Goal: Information Seeking & Learning: Learn about a topic

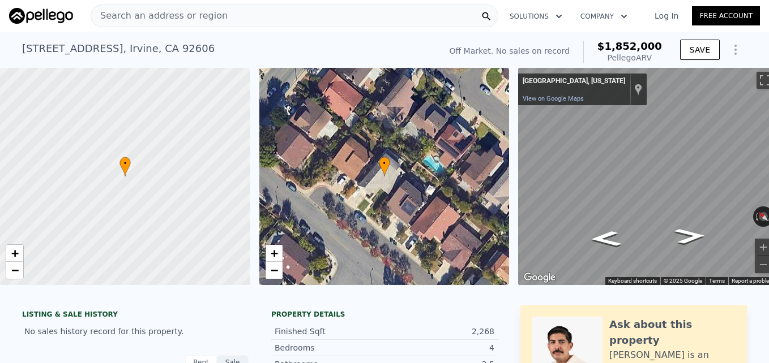
click at [208, 10] on span "Search an address or region" at bounding box center [159, 16] width 136 height 14
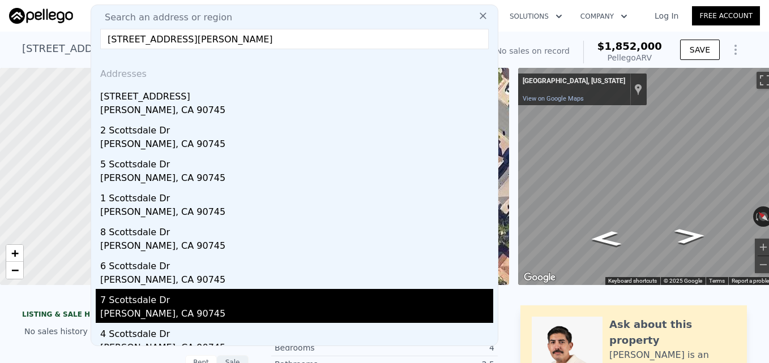
type input "7 scottsdale drive carson"
click at [219, 305] on div "7 Scottsdale Dr" at bounding box center [296, 298] width 393 height 18
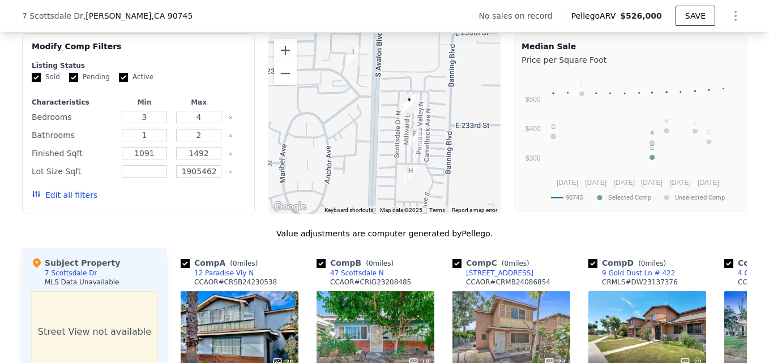
scroll to position [885, 0]
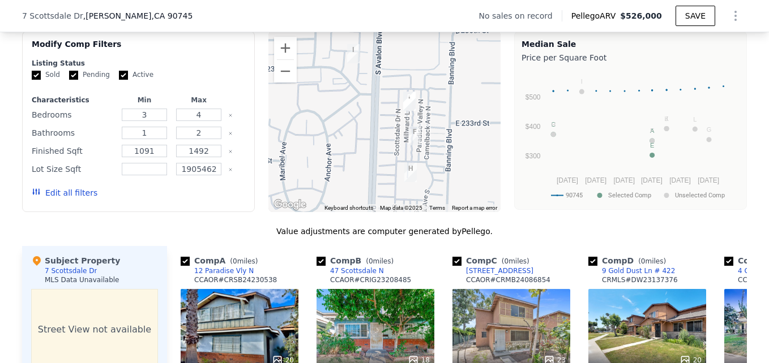
click at [319, 266] on input "checkbox" at bounding box center [320, 261] width 9 height 9
checkbox input "false"
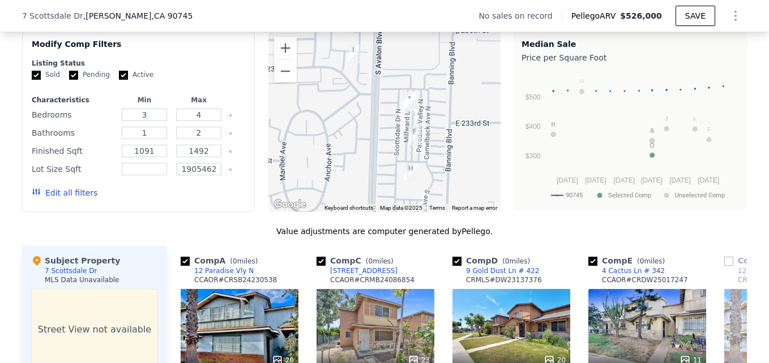
click at [69, 80] on input "Pending" at bounding box center [73, 75] width 9 height 9
checkbox input "false"
click at [119, 80] on input "Active" at bounding box center [123, 75] width 9 height 9
checkbox input "false"
click at [203, 201] on button "Update Search" at bounding box center [201, 193] width 85 height 16
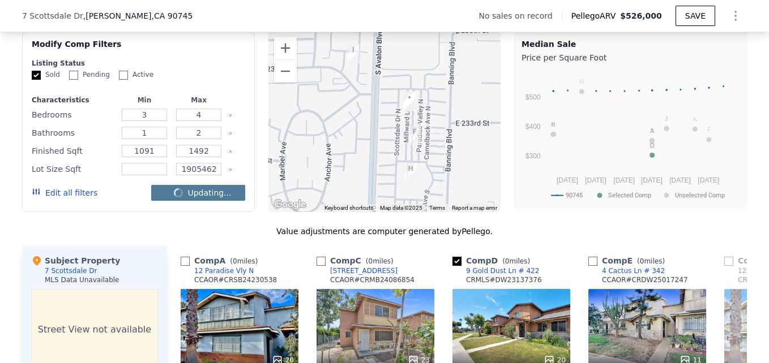
checkbox input "false"
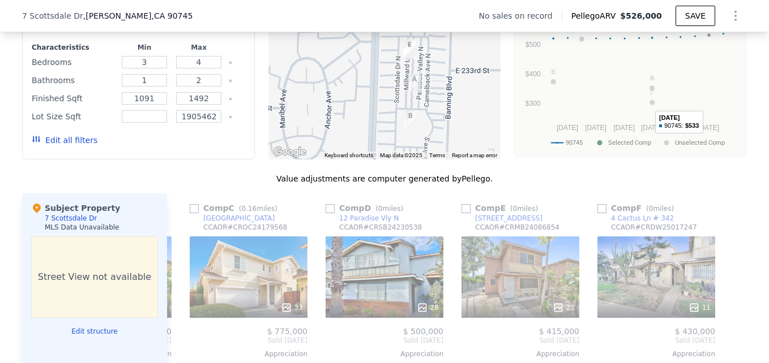
scroll to position [768, 0]
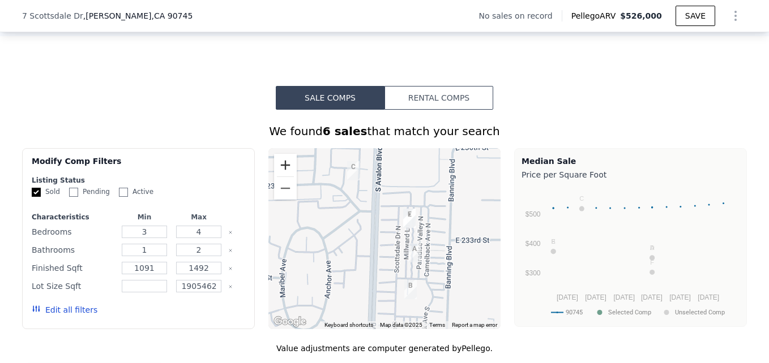
click at [276, 167] on button "Zoom in" at bounding box center [285, 165] width 23 height 23
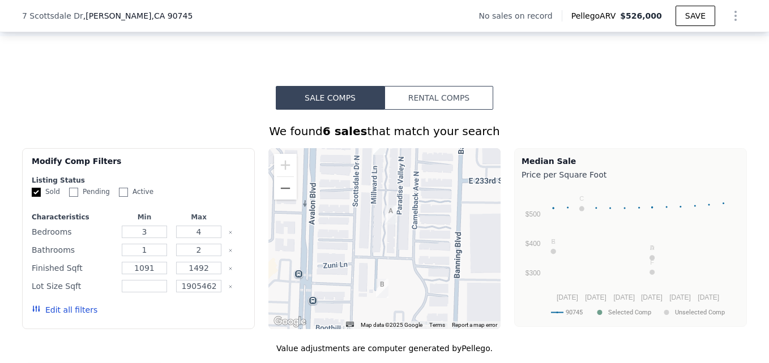
drag, startPoint x: 456, startPoint y: 294, endPoint x: 401, endPoint y: 232, distance: 83.4
click at [401, 232] on div at bounding box center [384, 238] width 233 height 181
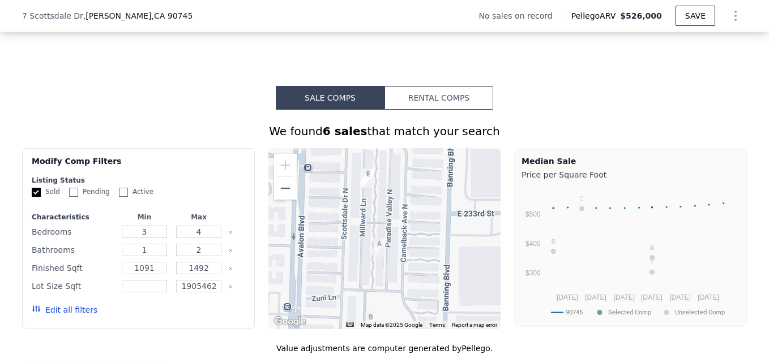
drag, startPoint x: 405, startPoint y: 229, endPoint x: 393, endPoint y: 266, distance: 38.7
click at [393, 266] on div at bounding box center [384, 238] width 233 height 181
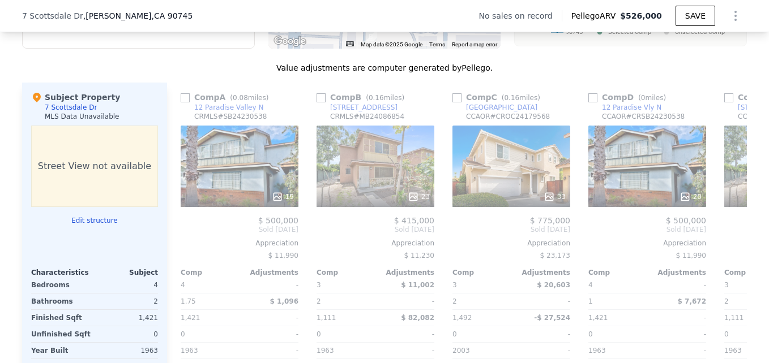
scroll to position [1038, 0]
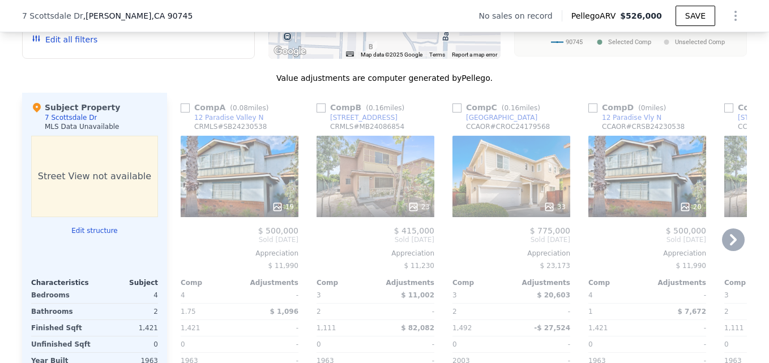
click at [232, 189] on div "19" at bounding box center [240, 177] width 118 height 82
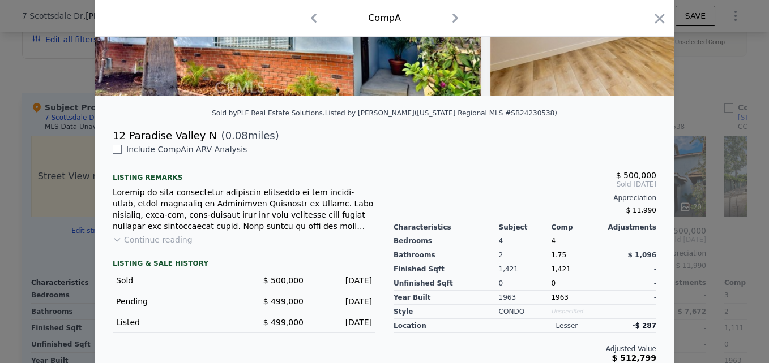
scroll to position [211, 0]
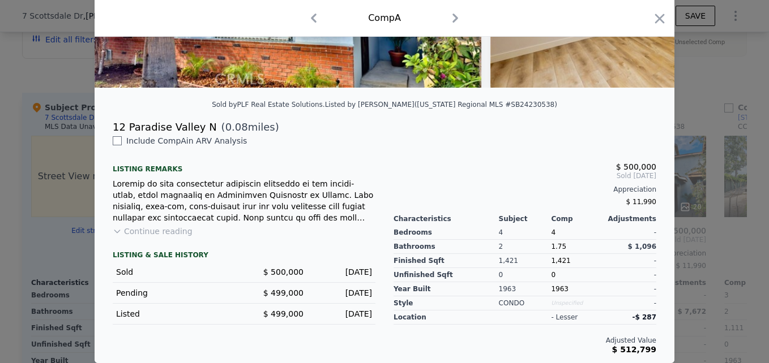
click at [726, 213] on div at bounding box center [384, 181] width 769 height 363
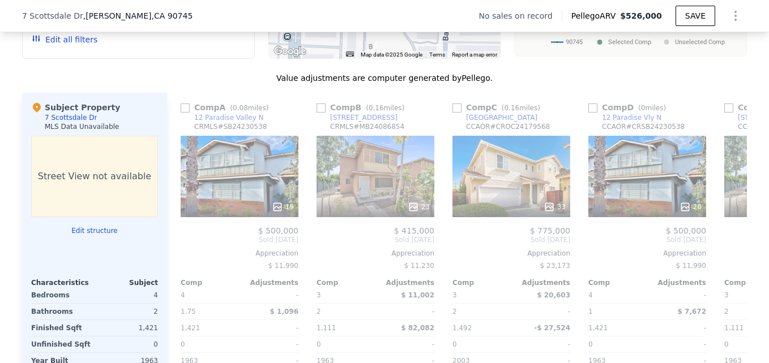
scroll to position [1060, 0]
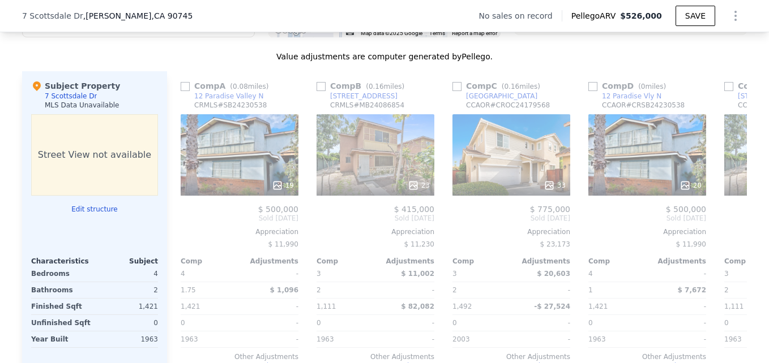
click at [726, 213] on div "$ 415,000" at bounding box center [783, 209] width 118 height 9
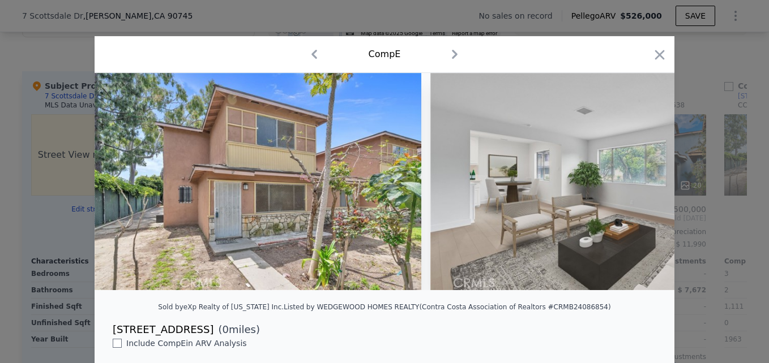
click at [706, 80] on div at bounding box center [384, 181] width 769 height 363
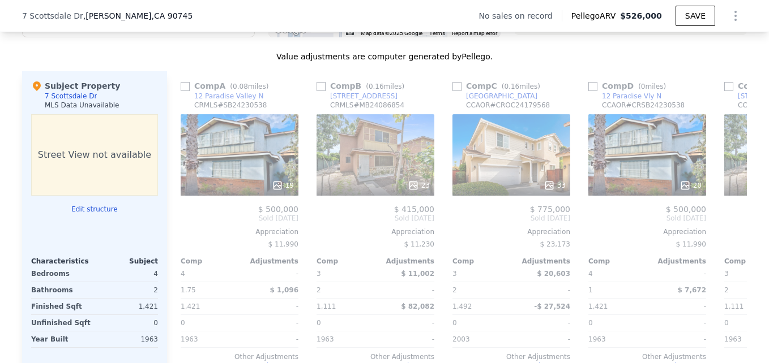
click at [706, 80] on div "Comp D ( 0 miles) 12 Paradise Vly N CCAOR # CRSB24230538 20 $ 500,000 Sold Mar …" at bounding box center [647, 236] width 127 height 331
checkbox input "true"
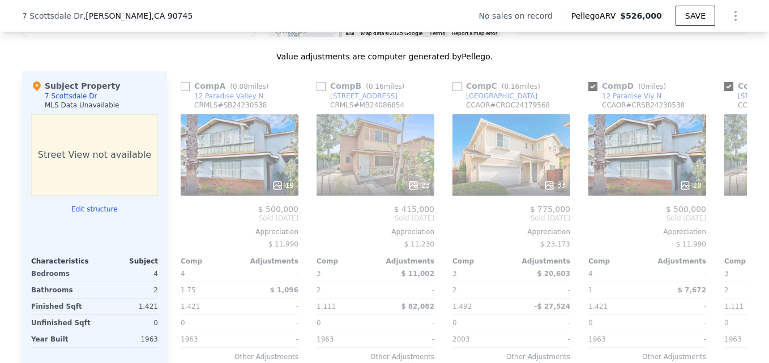
checkbox input "true"
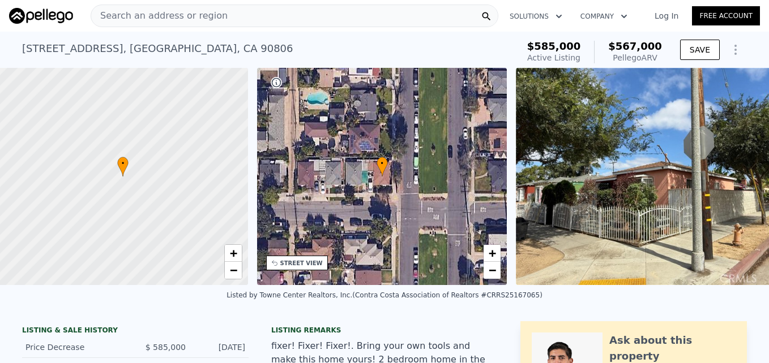
scroll to position [0, 5]
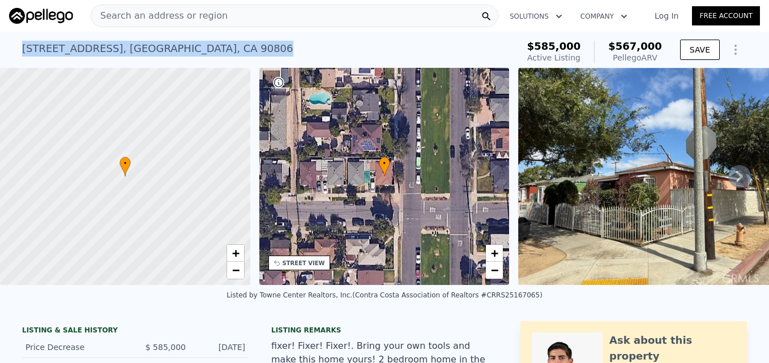
drag, startPoint x: 18, startPoint y: 42, endPoint x: 208, endPoint y: 56, distance: 190.7
click at [208, 56] on div "[STREET_ADDRESS] Active at $585k (~ARV $567k )" at bounding box center [267, 52] width 491 height 32
copy div "[STREET_ADDRESS]"
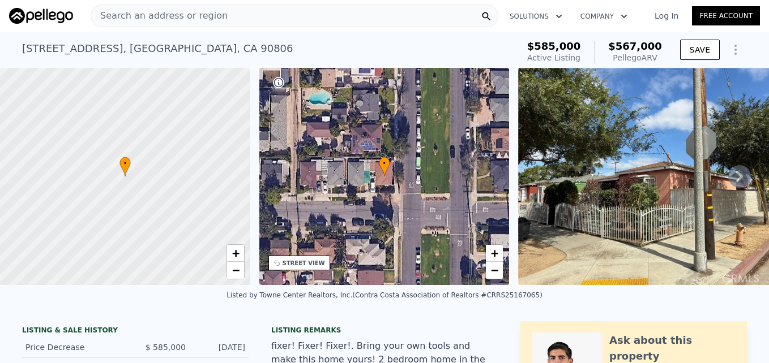
click at [253, 14] on div "Search an address or region" at bounding box center [295, 16] width 408 height 23
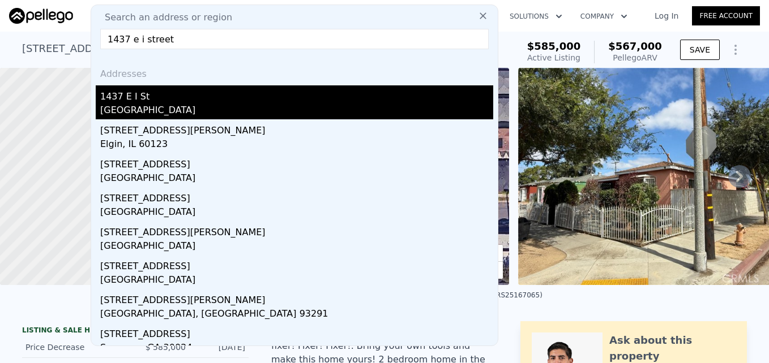
type input "1437 e i street"
click at [219, 108] on div "[GEOGRAPHIC_DATA]" at bounding box center [296, 112] width 393 height 16
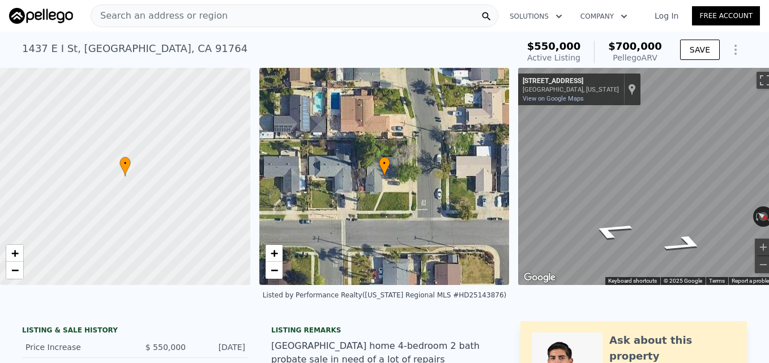
click at [176, 15] on span "Search an address or region" at bounding box center [159, 16] width 136 height 14
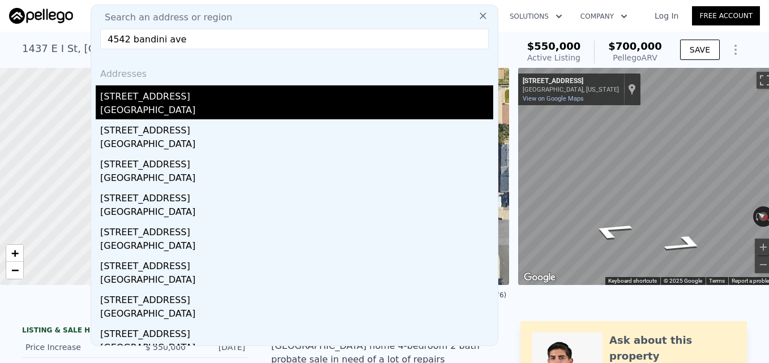
type input "4542 bandini ave"
click at [169, 97] on div "[STREET_ADDRESS]" at bounding box center [296, 94] width 393 height 18
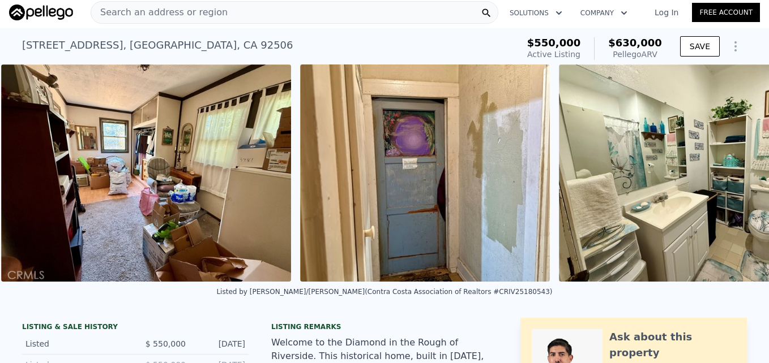
scroll to position [0, 2389]
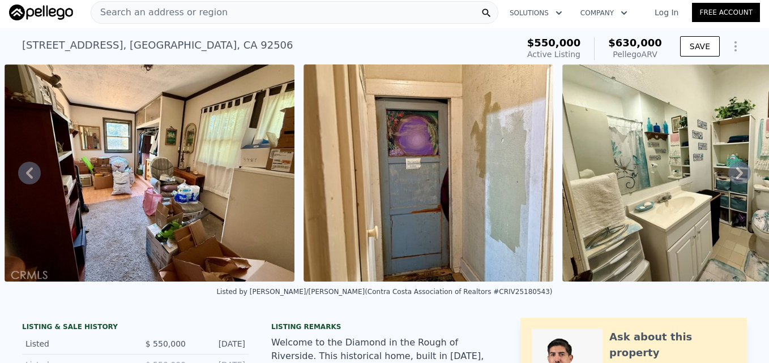
click at [234, 17] on div "Search an address or region" at bounding box center [295, 12] width 408 height 23
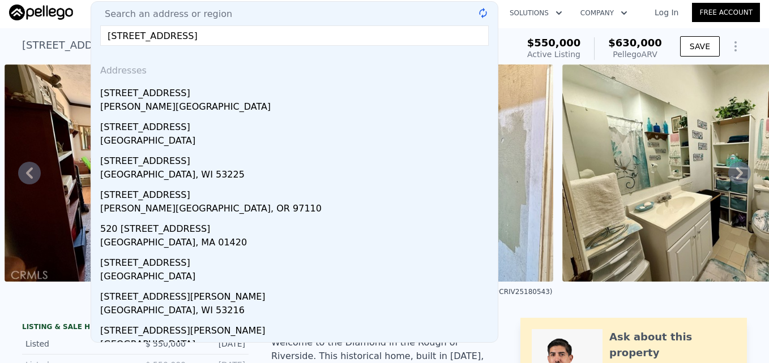
type input "[STREET_ADDRESS]"
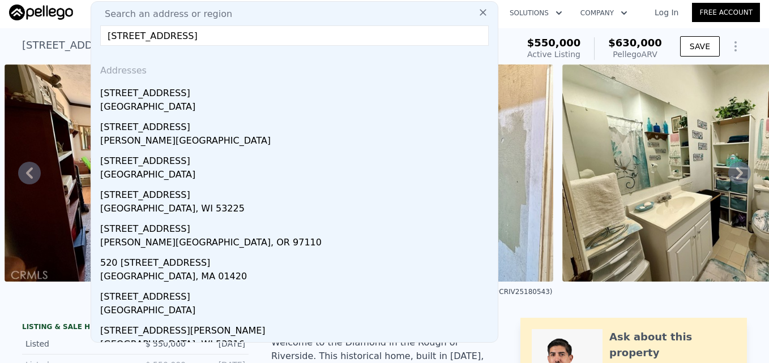
click at [235, 29] on input "[STREET_ADDRESS]" at bounding box center [294, 35] width 388 height 20
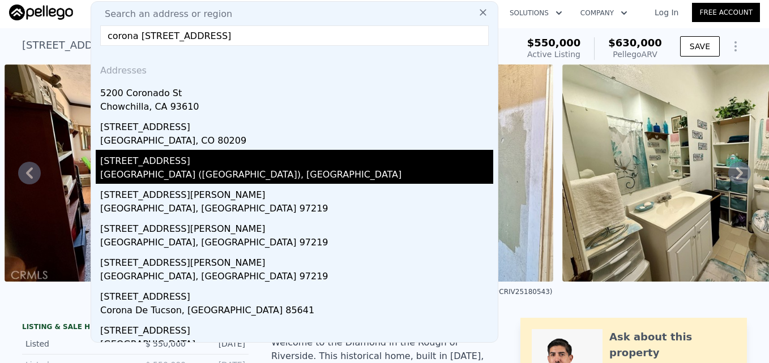
scroll to position [79, 0]
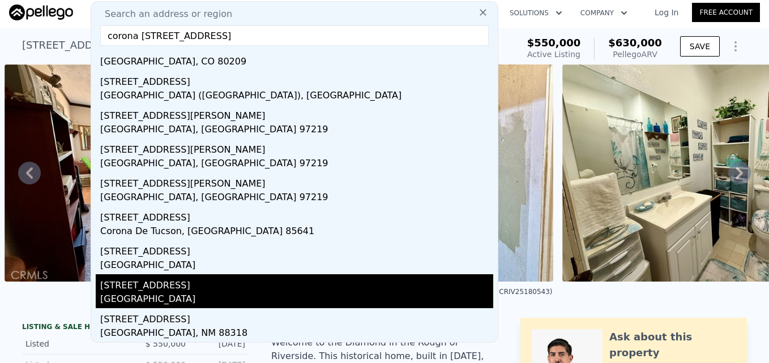
type input "corona [STREET_ADDRESS]"
click at [187, 282] on div "[STREET_ADDRESS]" at bounding box center [296, 284] width 393 height 18
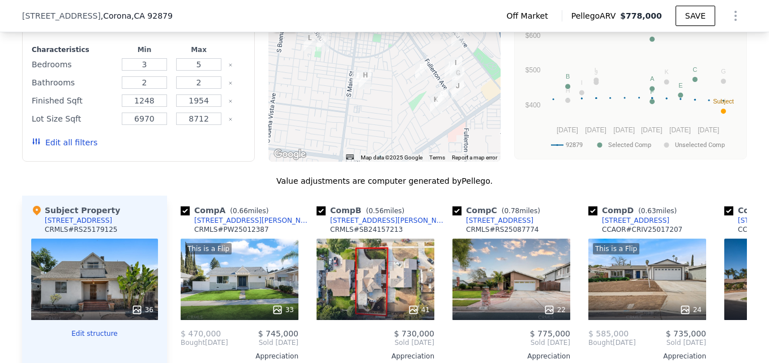
scroll to position [930, 0]
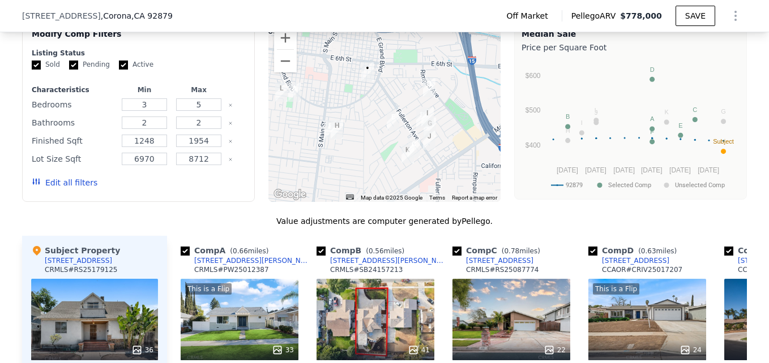
drag, startPoint x: 362, startPoint y: 101, endPoint x: 334, endPoint y: 111, distance: 30.1
click at [334, 111] on div at bounding box center [384, 111] width 233 height 181
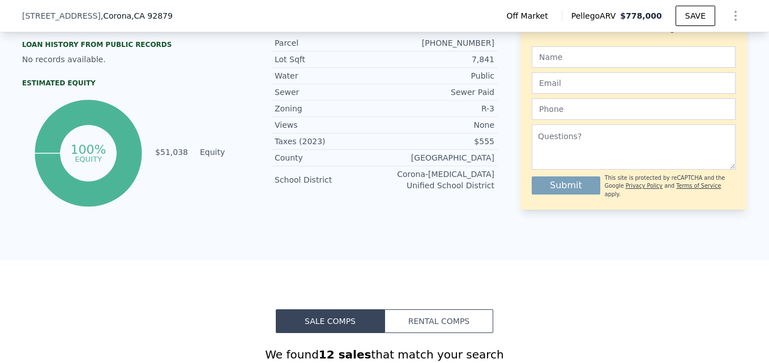
scroll to position [0, 0]
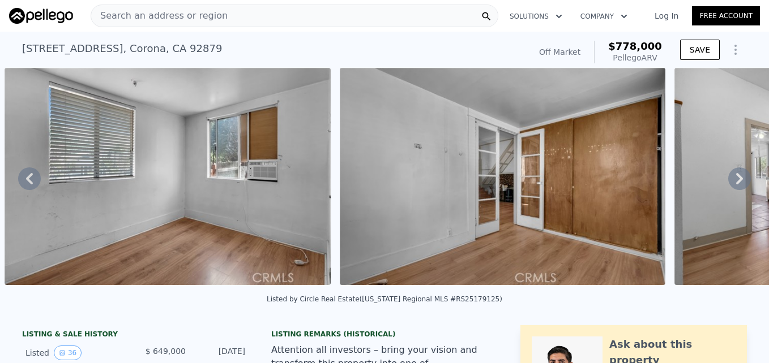
click at [232, 14] on div "Search an address or region" at bounding box center [295, 16] width 408 height 23
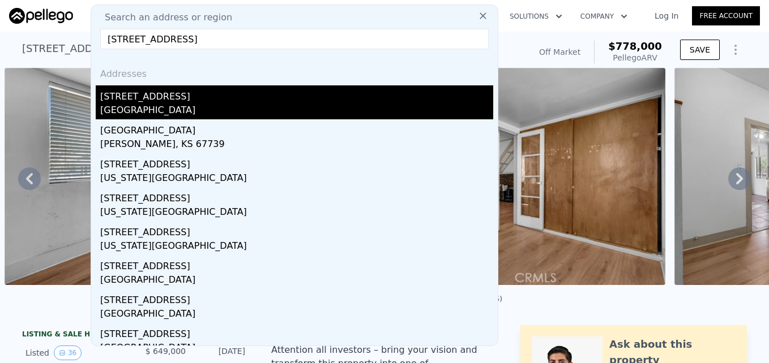
type input "[STREET_ADDRESS]"
click at [166, 93] on div "[STREET_ADDRESS]" at bounding box center [296, 94] width 393 height 18
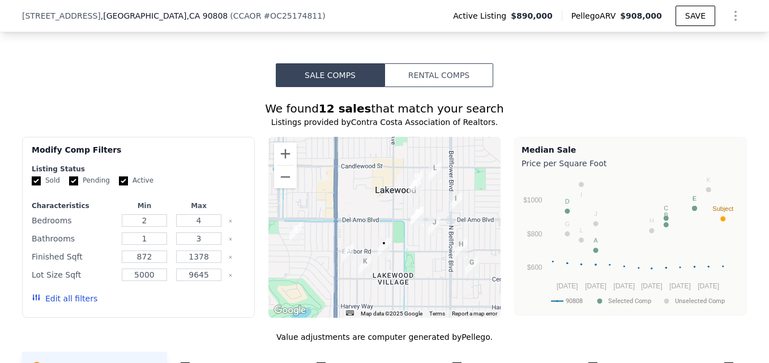
scroll to position [831, 0]
